Goal: Task Accomplishment & Management: Use online tool/utility

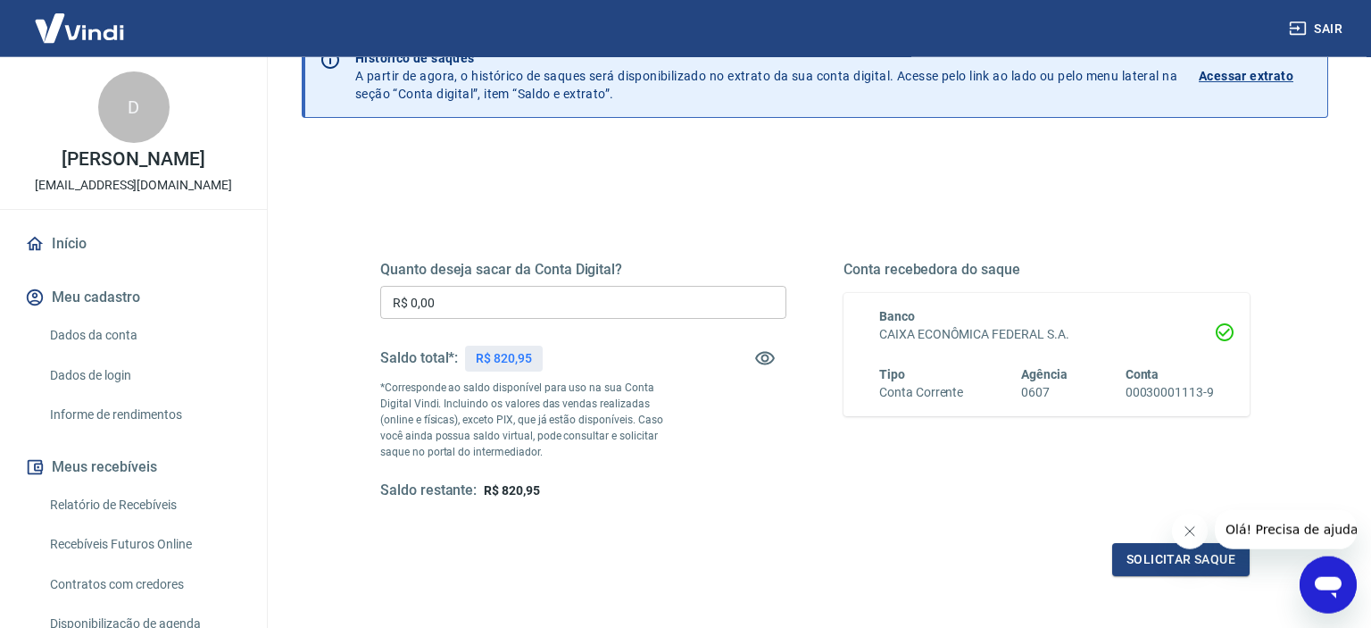
scroll to position [94, 0]
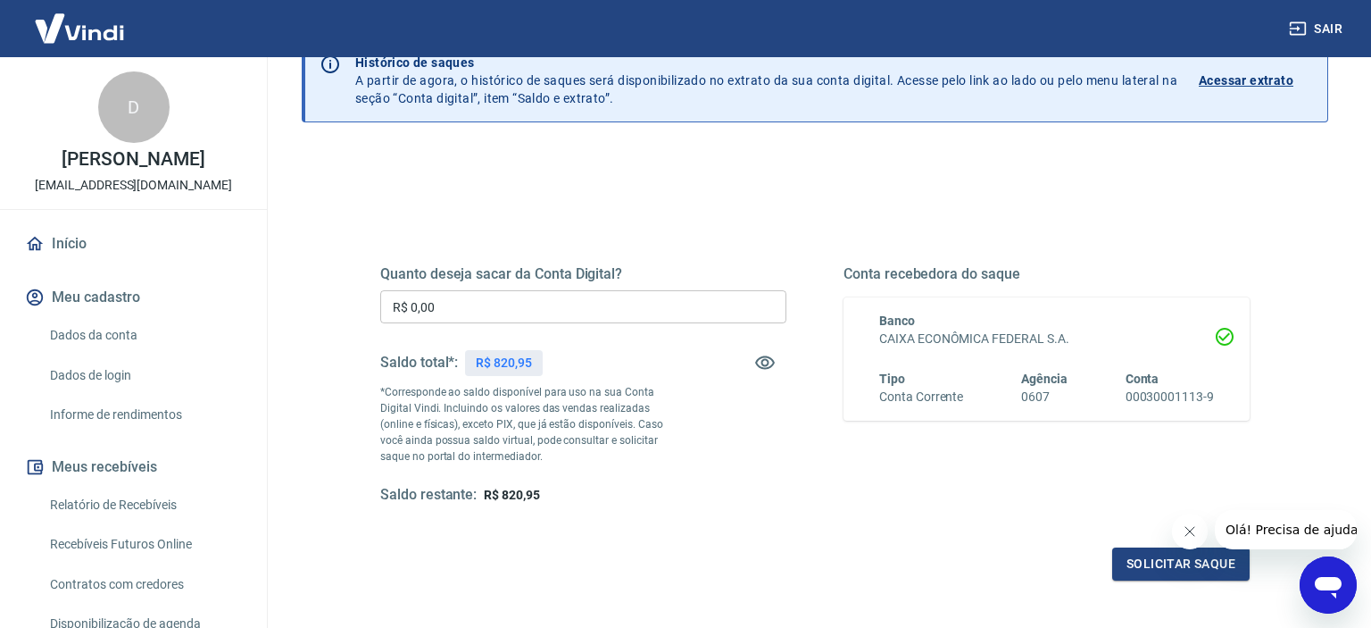
click at [670, 306] on input "R$ 0,00" at bounding box center [583, 306] width 406 height 33
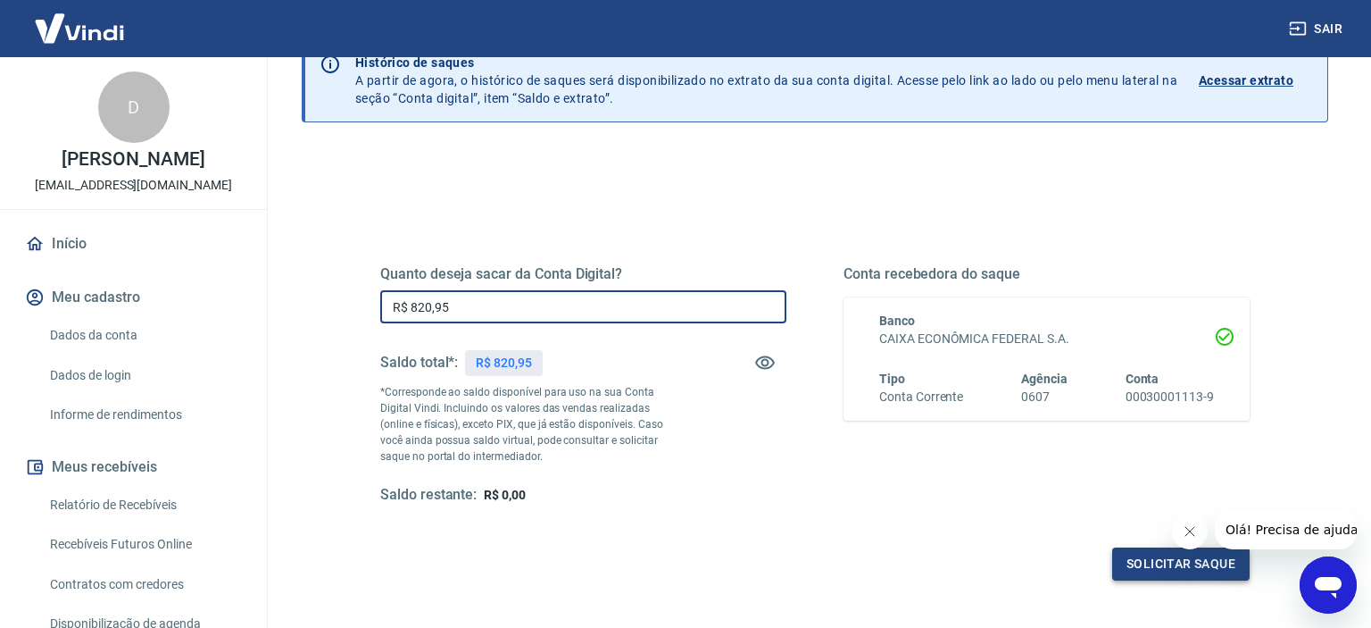
type input "R$ 820,95"
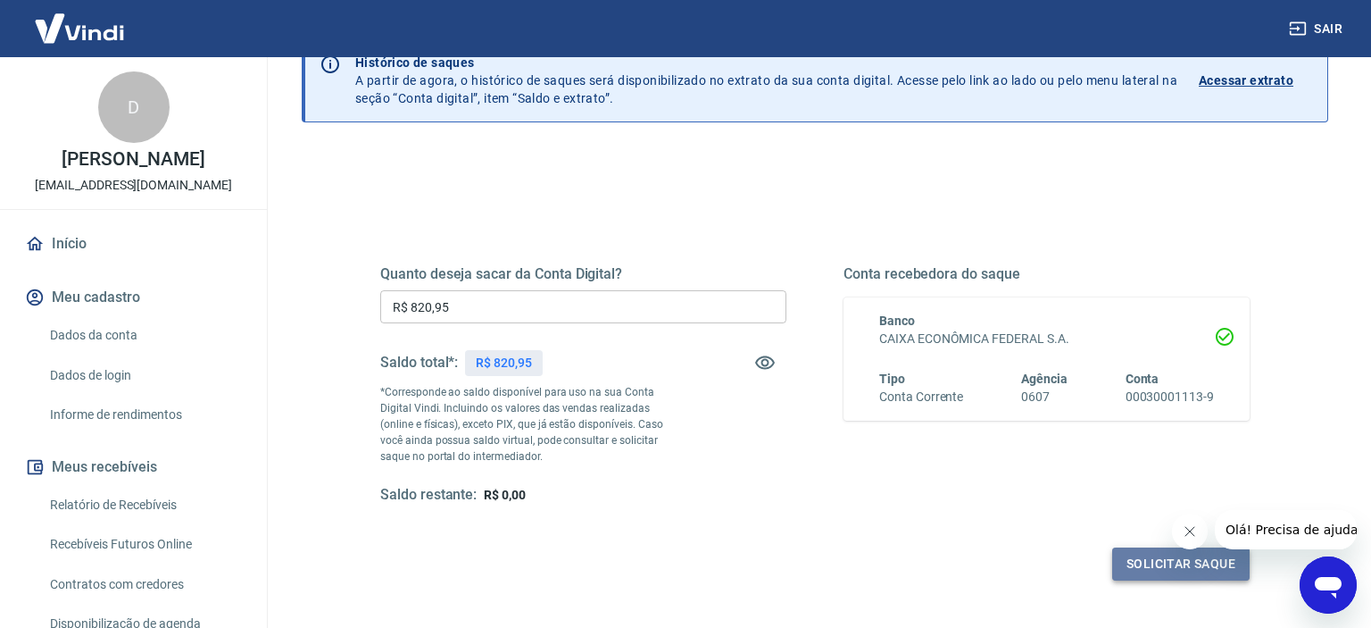
click at [1168, 559] on button "Solicitar saque" at bounding box center [1180, 563] width 137 height 33
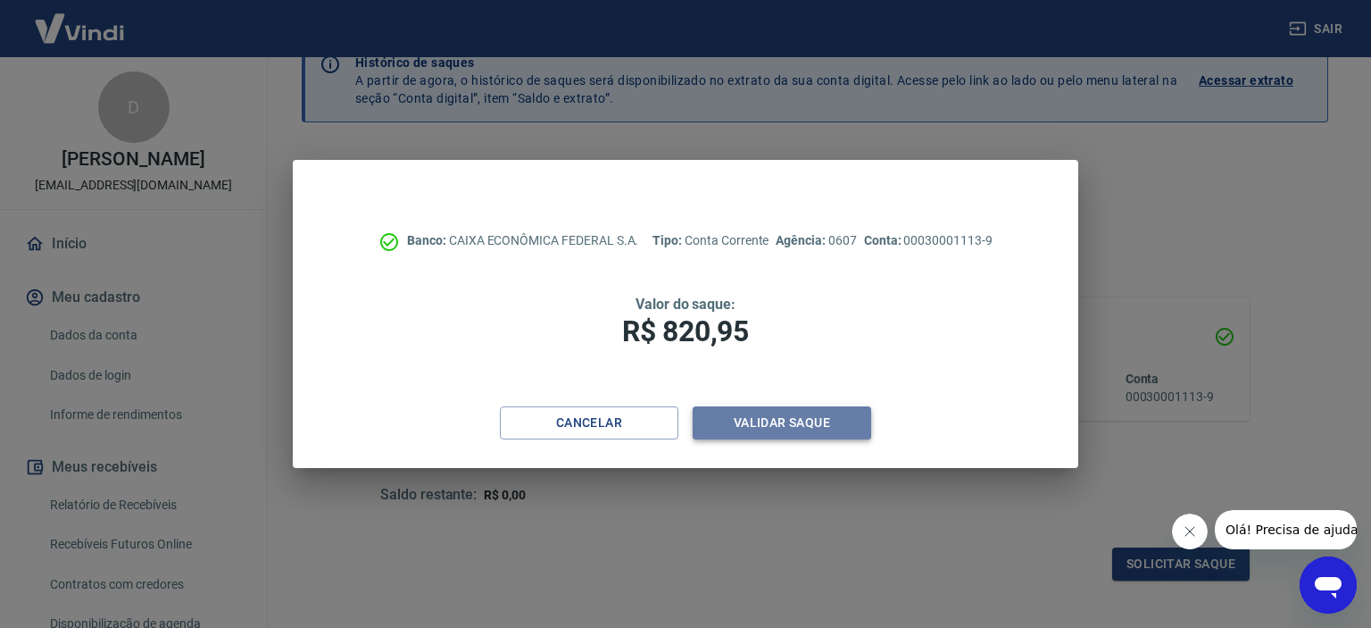
click at [768, 420] on button "Validar saque" at bounding box center [782, 422] width 179 height 33
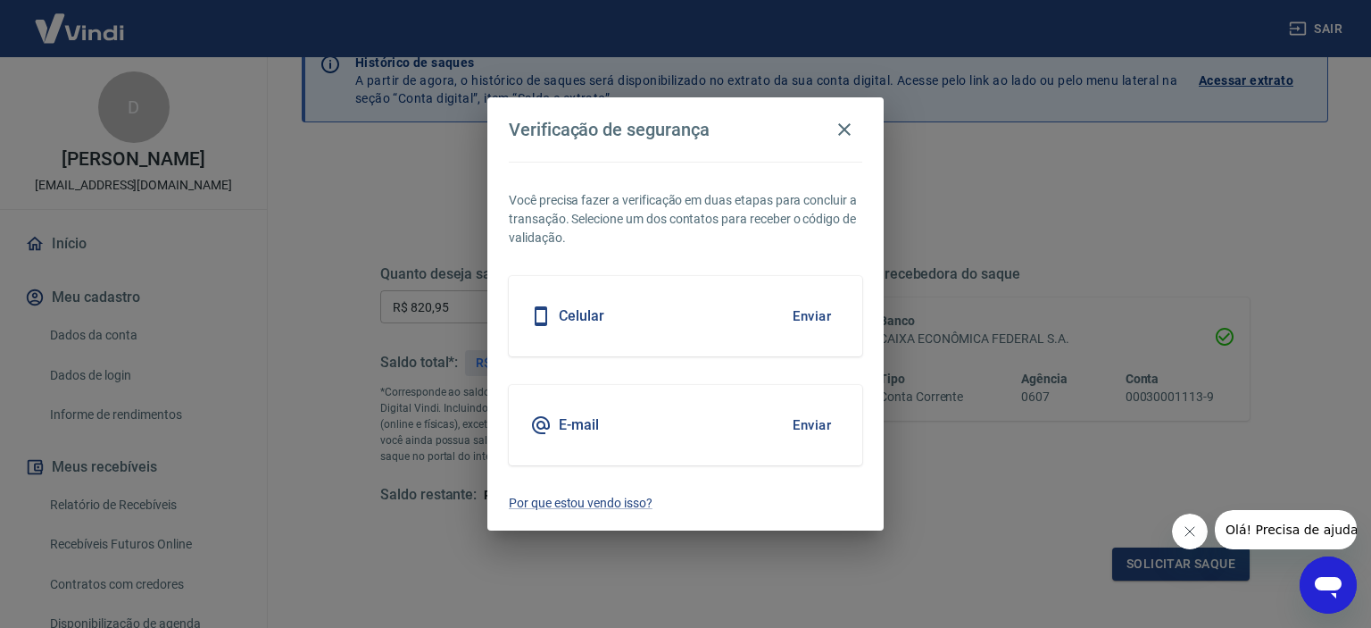
click at [809, 427] on button "Enviar" at bounding box center [812, 424] width 58 height 37
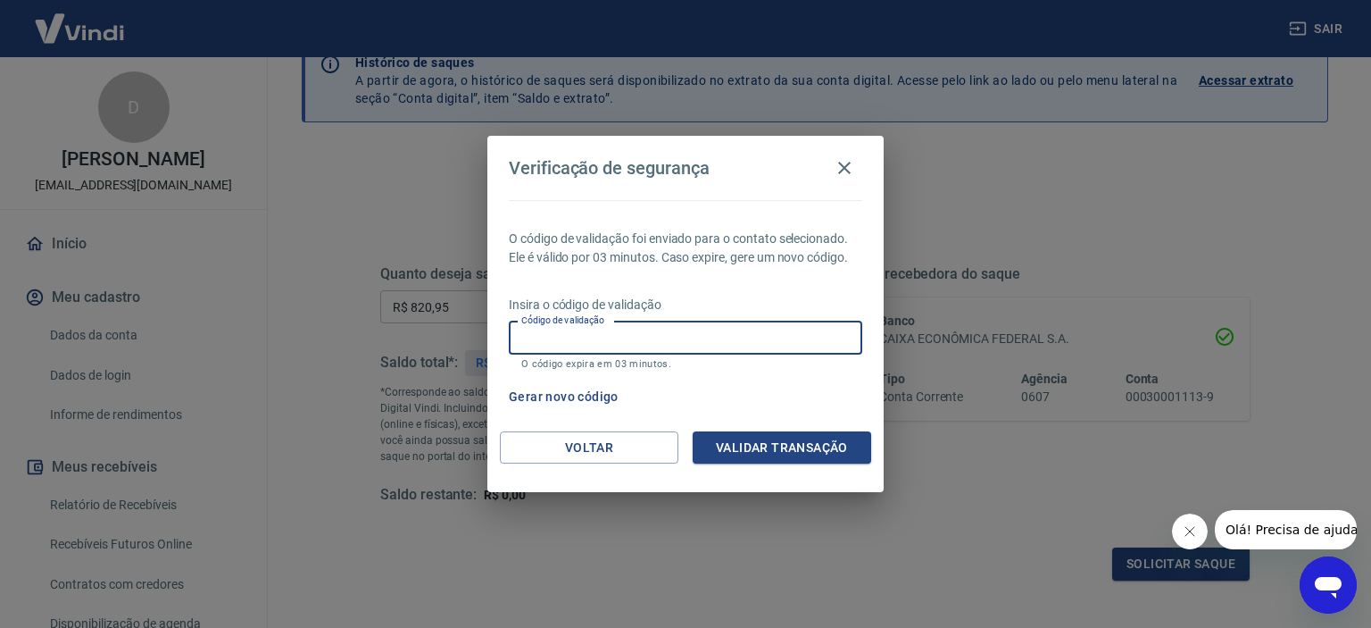
click at [834, 341] on input "Código de validação" at bounding box center [686, 337] width 354 height 33
type input "848346"
click at [827, 444] on button "Validar transação" at bounding box center [782, 447] width 179 height 33
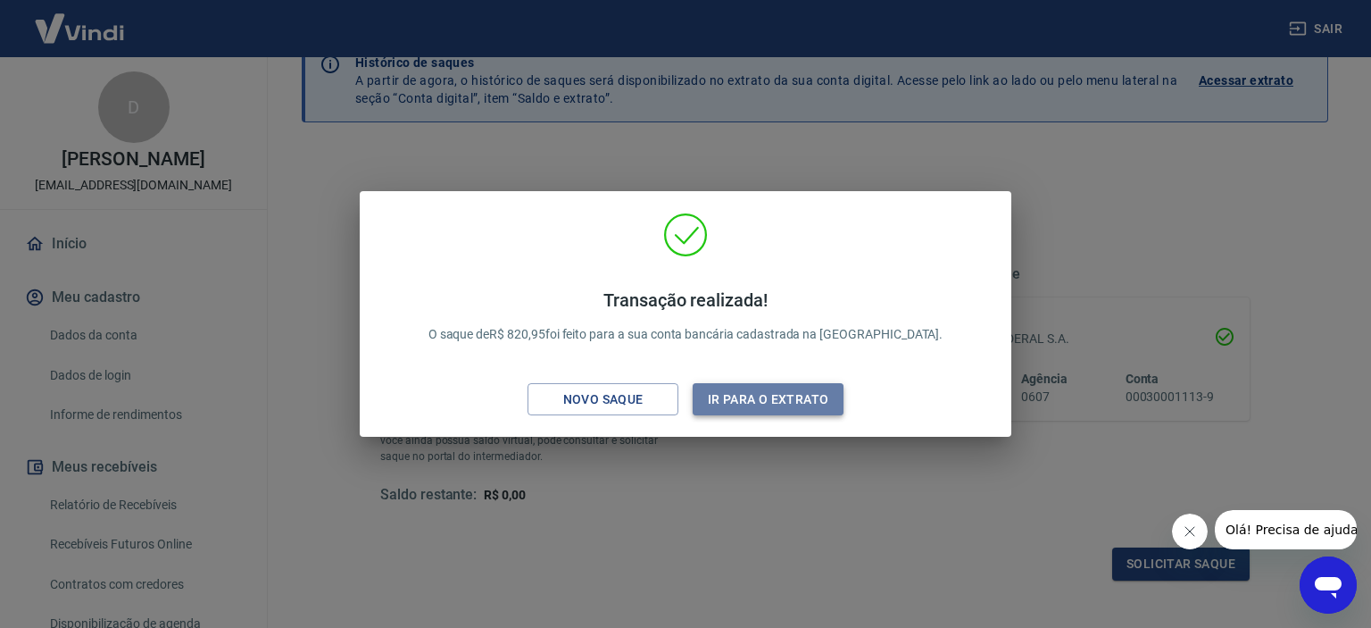
click at [797, 392] on button "Ir para o extrato" at bounding box center [768, 399] width 151 height 33
